Goal: Transaction & Acquisition: Purchase product/service

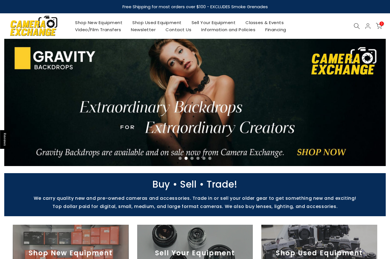
click at [352, 24] on div at bounding box center [357, 26] width 11 height 6
click at [359, 25] on icon at bounding box center [357, 26] width 6 height 6
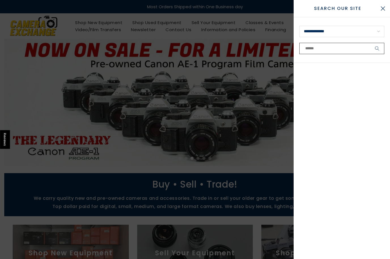
click at [332, 48] on input "text" at bounding box center [341, 48] width 85 height 11
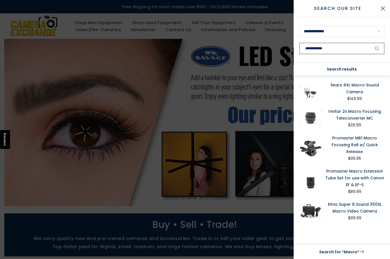
type input "**********"
click at [377, 48] on button "submit" at bounding box center [377, 48] width 14 height 11
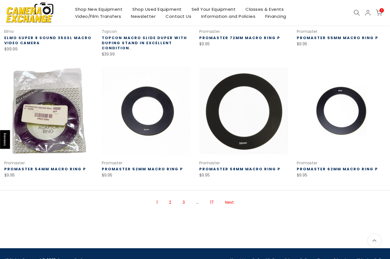
scroll to position [314, 0]
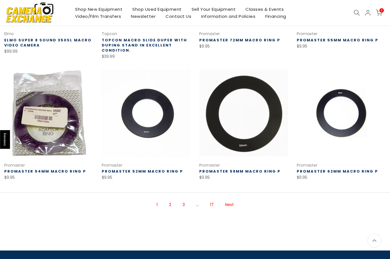
click at [234, 201] on link "Next" at bounding box center [229, 205] width 14 height 10
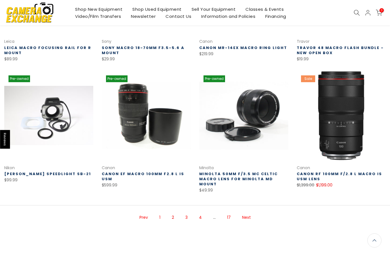
scroll to position [303, 0]
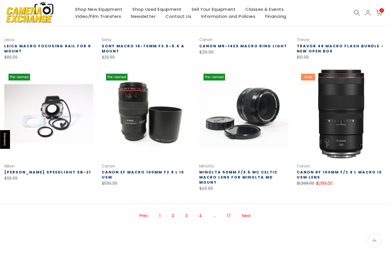
click at [249, 211] on link "Next" at bounding box center [246, 216] width 14 height 10
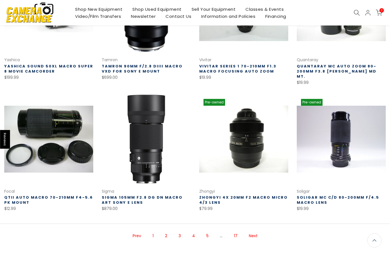
scroll to position [282, 0]
click at [259, 231] on link "Next" at bounding box center [253, 236] width 14 height 10
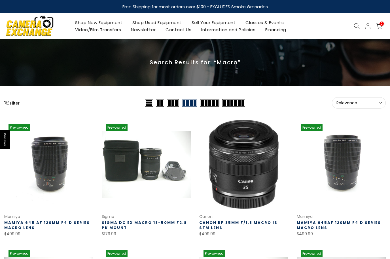
click at [91, 20] on link "Shop New Equipment" at bounding box center [98, 22] width 57 height 7
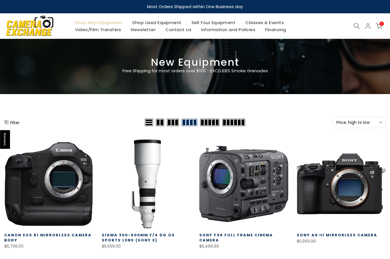
click at [9, 125] on button "Filter" at bounding box center [11, 123] width 15 height 6
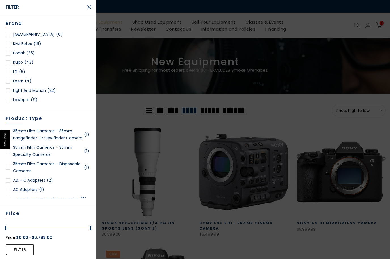
scroll to position [399, 0]
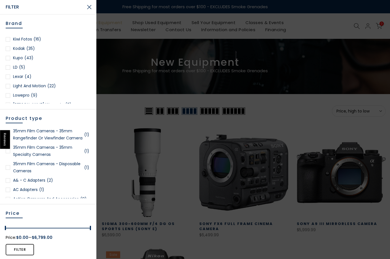
click at [9, 98] on link "Lowepro (9)" at bounding box center [48, 95] width 85 height 7
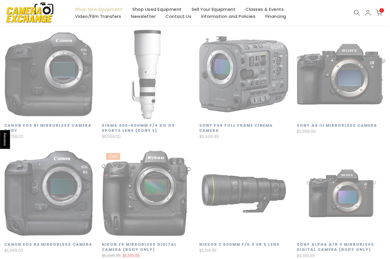
scroll to position [100, 0]
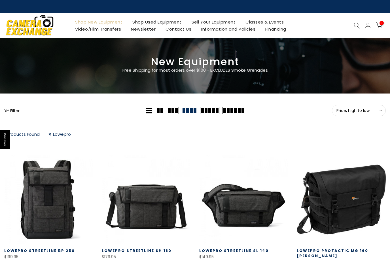
click at [9, 113] on button "Filter" at bounding box center [11, 111] width 15 height 6
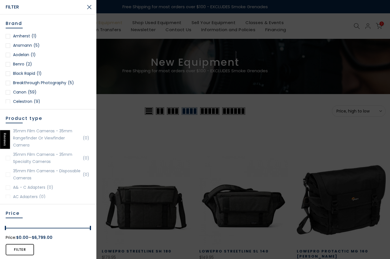
click at [132, 160] on div at bounding box center [195, 129] width 390 height 259
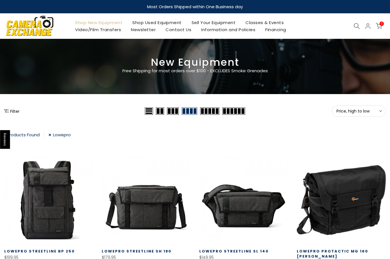
click at [52, 136] on link "Lowepro" at bounding box center [59, 135] width 22 height 8
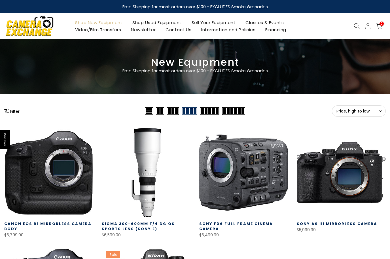
click at [8, 112] on icon "Show filters" at bounding box center [6, 111] width 5 height 5
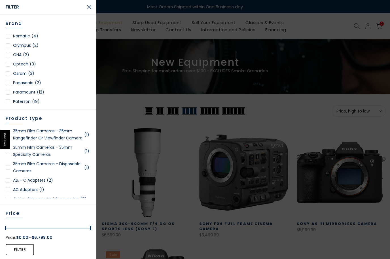
scroll to position [552, 0]
click at [8, 45] on div at bounding box center [8, 45] width 5 height 5
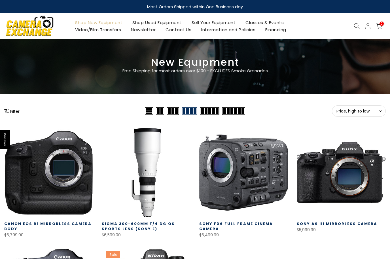
click at [9, 109] on button "Filter" at bounding box center [11, 111] width 15 height 6
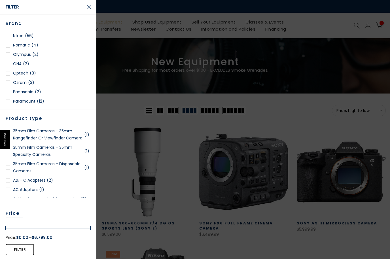
scroll to position [544, 0]
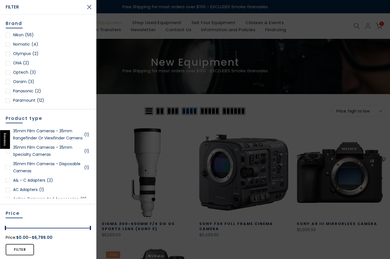
click at [10, 75] on link "Optech (3)" at bounding box center [48, 72] width 85 height 7
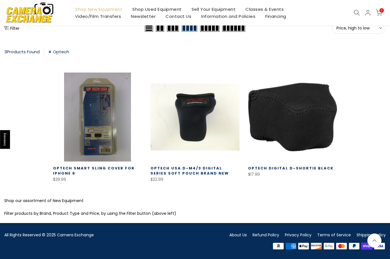
scroll to position [82, 0]
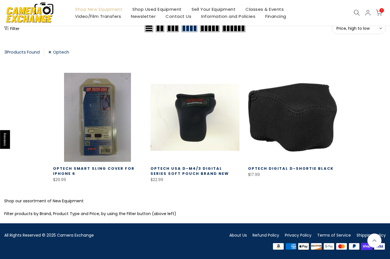
click at [52, 53] on link "Optech" at bounding box center [58, 52] width 21 height 8
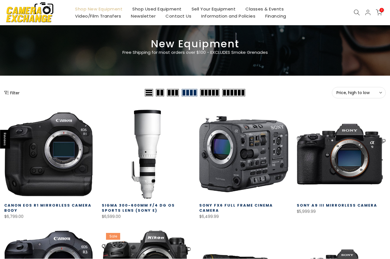
click at [15, 93] on button "Filter" at bounding box center [11, 93] width 15 height 6
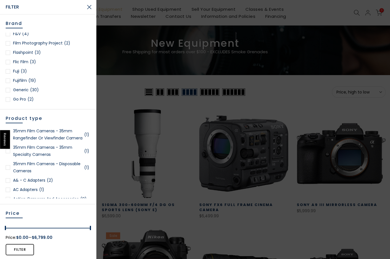
scroll to position [171, 0]
click at [10, 71] on link "Fuji (3)" at bounding box center [48, 71] width 85 height 7
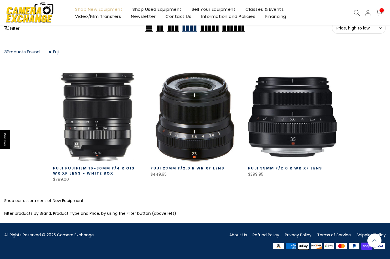
scroll to position [82, 0]
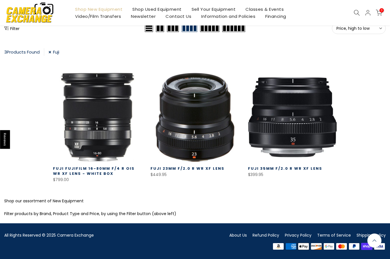
click at [50, 52] on link "Fuji" at bounding box center [53, 52] width 11 height 8
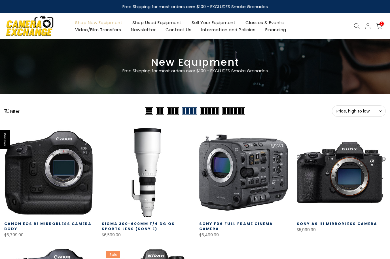
click at [13, 112] on button "Filter" at bounding box center [11, 111] width 15 height 6
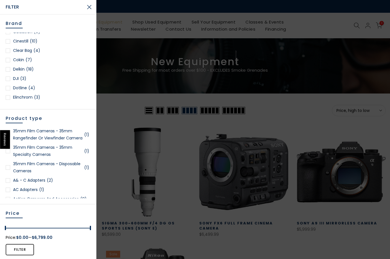
scroll to position [70, 0]
click at [89, 3] on button "Close Search" at bounding box center [89, 7] width 14 height 14
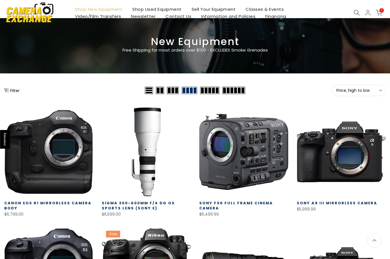
scroll to position [0, 0]
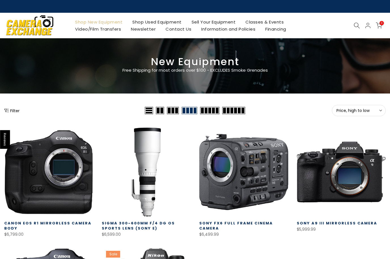
click at [13, 112] on button "Filter" at bounding box center [11, 111] width 15 height 6
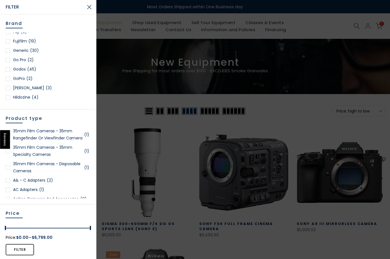
scroll to position [208, 0]
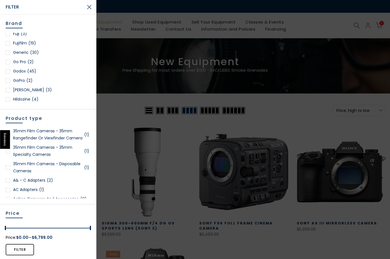
click at [9, 44] on div at bounding box center [8, 43] width 5 height 5
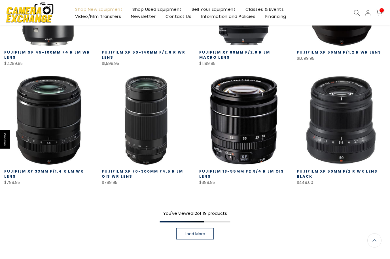
scroll to position [323, 0]
click at [193, 232] on span "Load More" at bounding box center [195, 234] width 20 height 4
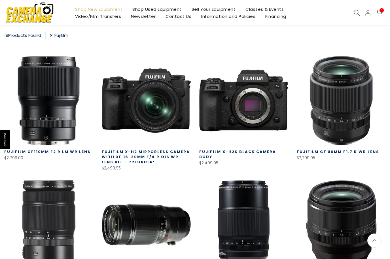
scroll to position [100, 0]
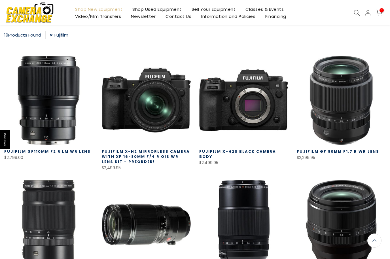
click at [58, 36] on link "Fujifilm" at bounding box center [59, 35] width 18 height 8
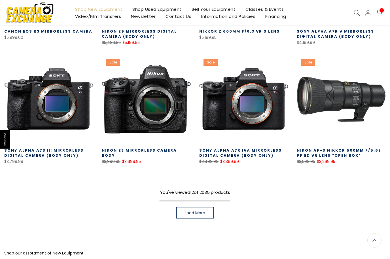
scroll to position [312, 0]
click at [196, 211] on span "Load More" at bounding box center [195, 213] width 20 height 4
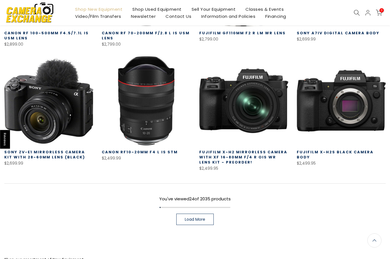
scroll to position [668, 0]
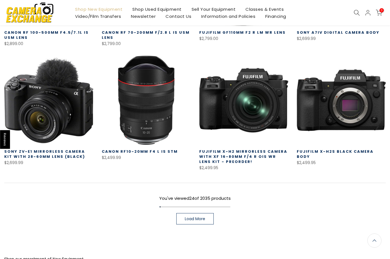
click at [192, 224] on link "Load More" at bounding box center [194, 218] width 37 height 11
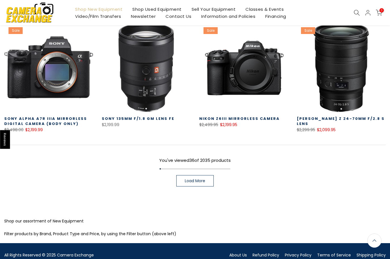
scroll to position [1063, 0]
click at [35, 87] on link at bounding box center [48, 67] width 89 height 89
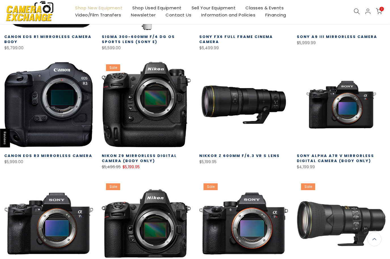
scroll to position [185, 0]
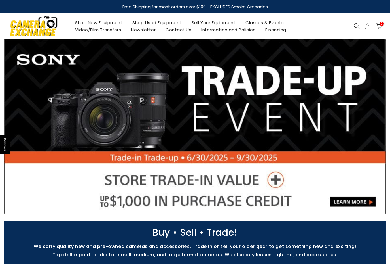
scroll to position [7, 0]
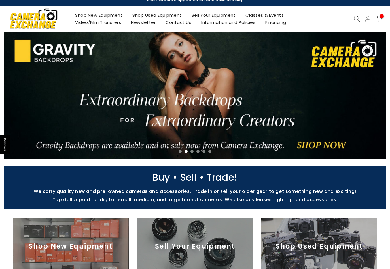
click at [355, 19] on icon at bounding box center [357, 19] width 6 height 6
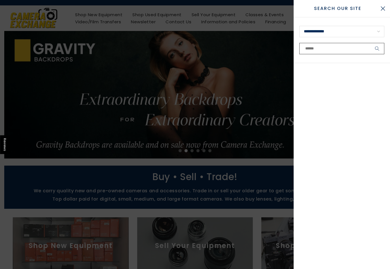
click at [316, 49] on input "text" at bounding box center [341, 48] width 85 height 11
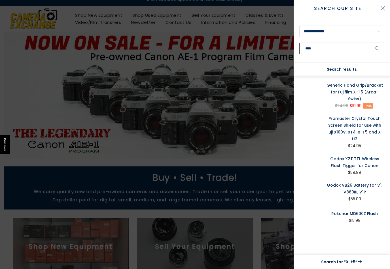
type input "****"
click at [377, 48] on button "submit" at bounding box center [377, 48] width 14 height 11
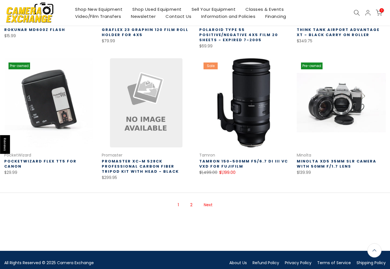
scroll to position [332, 0]
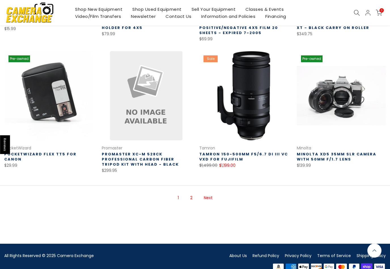
click at [208, 200] on link "Next" at bounding box center [208, 198] width 14 height 10
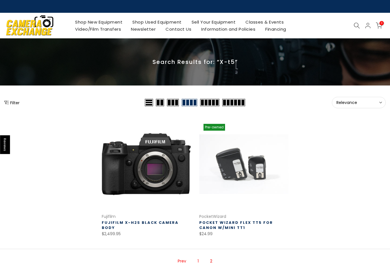
click at [11, 103] on button "Filter" at bounding box center [11, 103] width 15 height 6
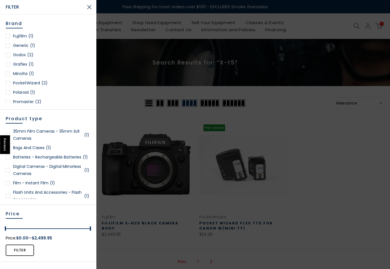
click at [88, 5] on button "Close Search" at bounding box center [89, 7] width 14 height 14
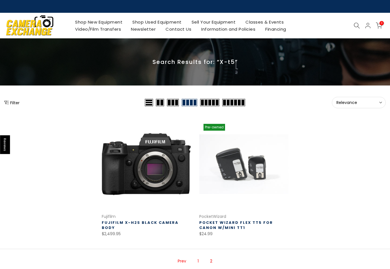
click at [101, 23] on link "Shop New Equipment" at bounding box center [98, 21] width 57 height 7
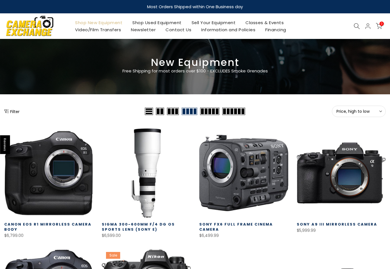
click at [11, 112] on button "Filter" at bounding box center [11, 111] width 15 height 6
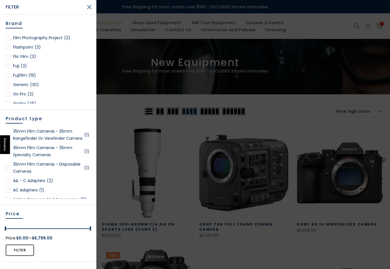
scroll to position [178, 0]
click at [6, 71] on link "Fujifilm (19)" at bounding box center [48, 73] width 85 height 7
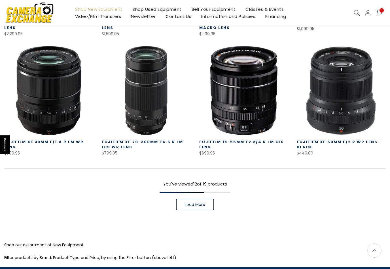
scroll to position [377, 0]
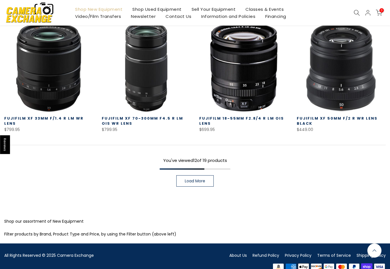
click at [191, 179] on span "Load More" at bounding box center [195, 181] width 20 height 4
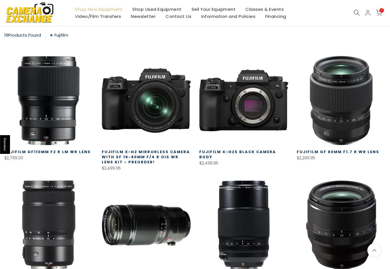
scroll to position [100, 0]
